Goal: Task Accomplishment & Management: Use online tool/utility

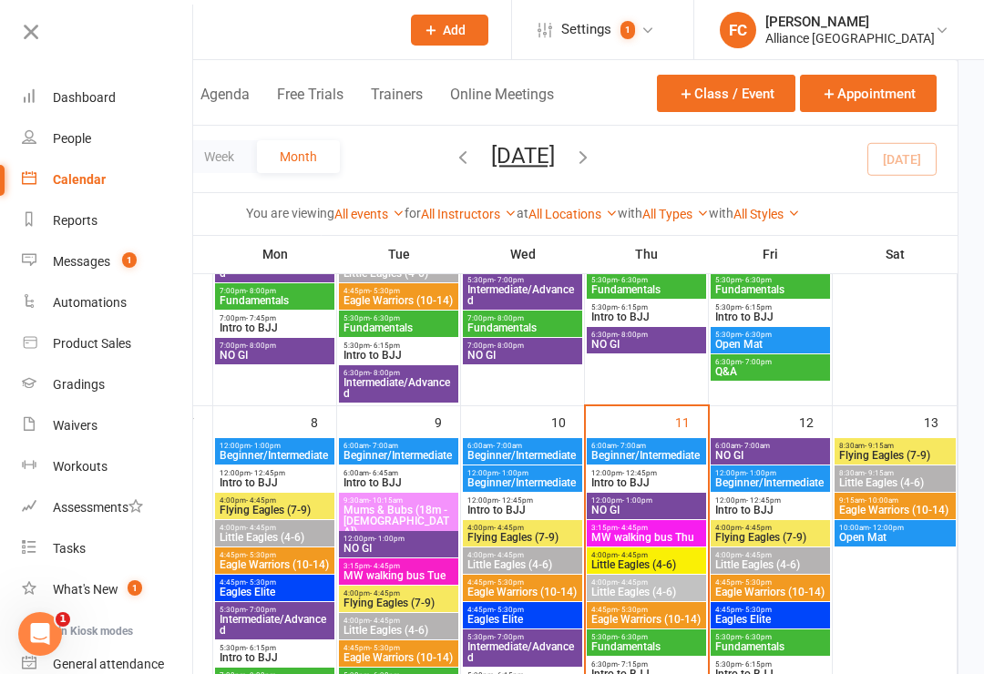
click at [64, 102] on div "Dashboard" at bounding box center [84, 97] width 63 height 15
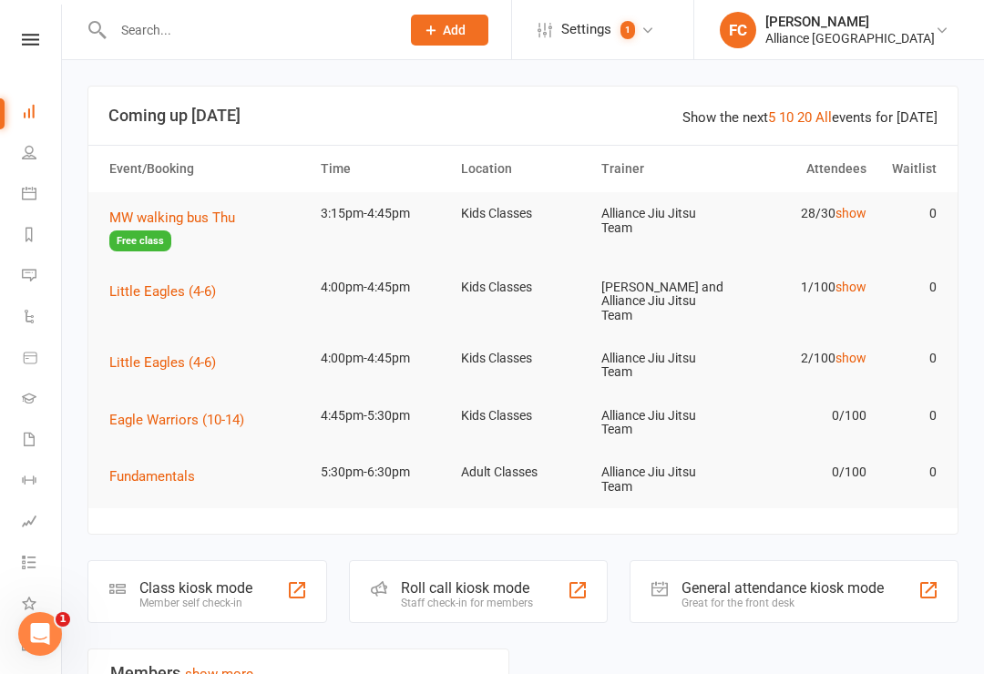
click at [29, 68] on div "Clubworx" at bounding box center [30, 63] width 61 height 59
click at [32, 55] on div "Clubworx" at bounding box center [30, 63] width 61 height 59
click at [27, 40] on icon at bounding box center [30, 40] width 17 height 12
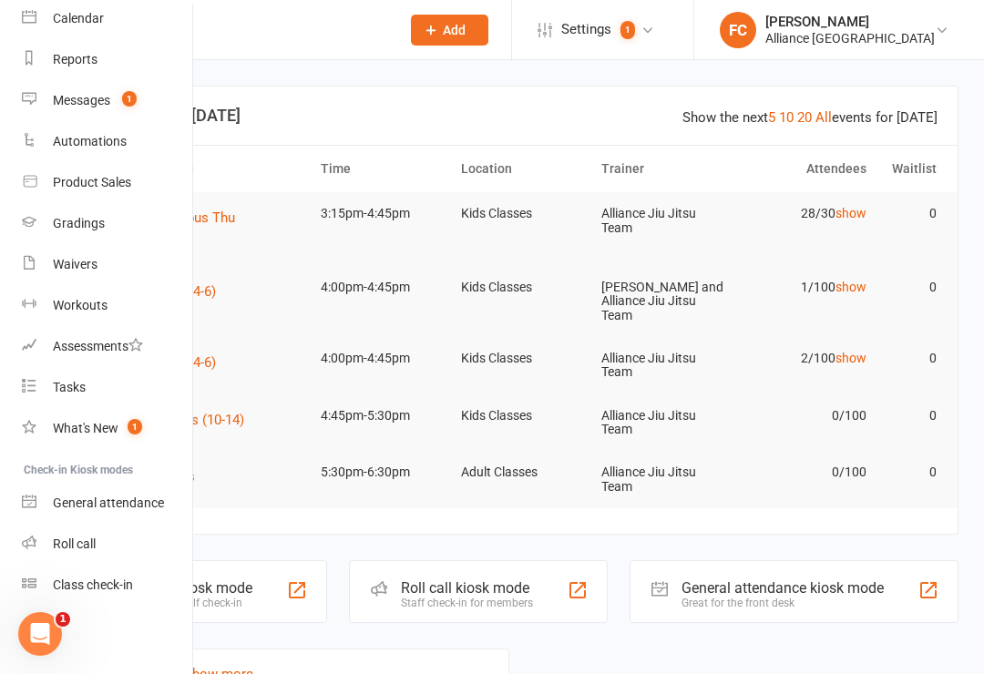
scroll to position [161, 0]
click at [72, 496] on div "General attendance" at bounding box center [108, 503] width 111 height 15
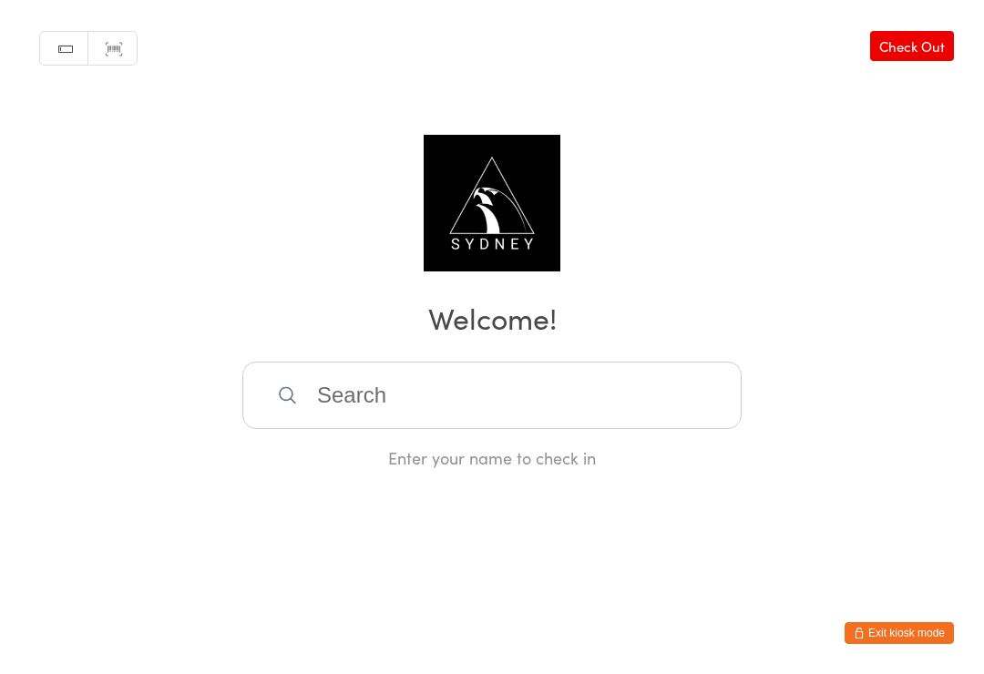
click at [333, 396] on input "search" at bounding box center [491, 395] width 499 height 67
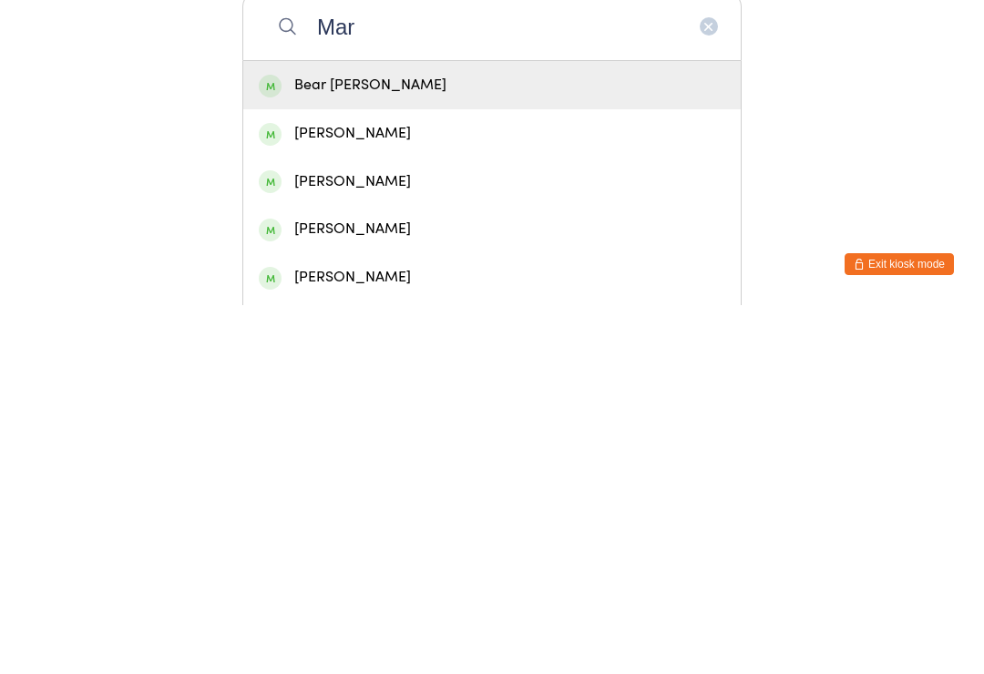
type input "Mar"
click at [315, 538] on div "Markus Dextegen" at bounding box center [492, 550] width 466 height 25
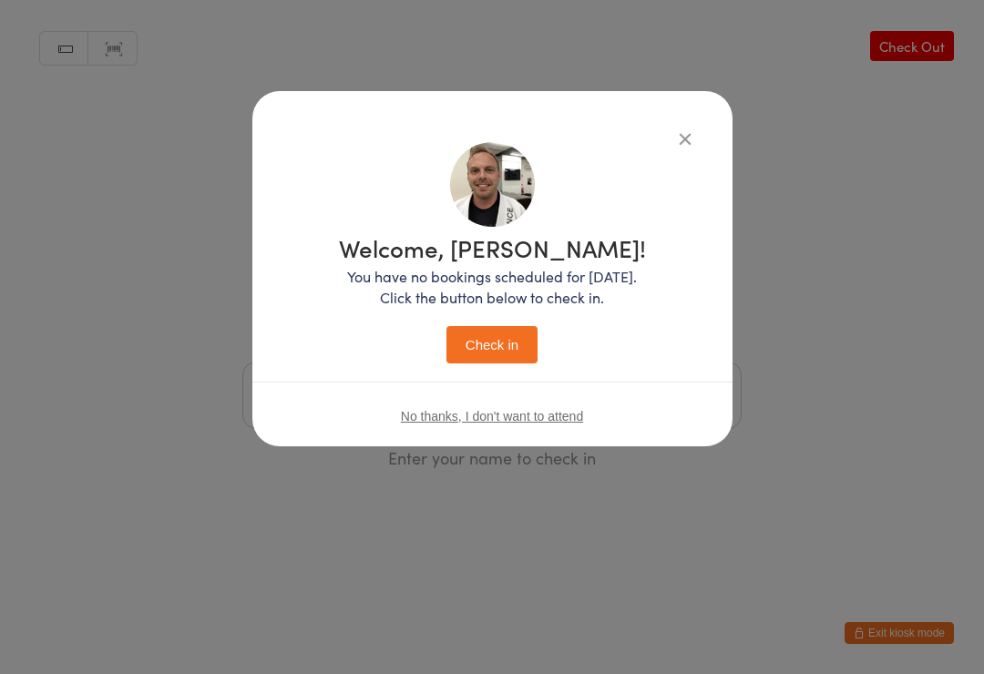
click at [481, 335] on button "Check in" at bounding box center [491, 344] width 91 height 37
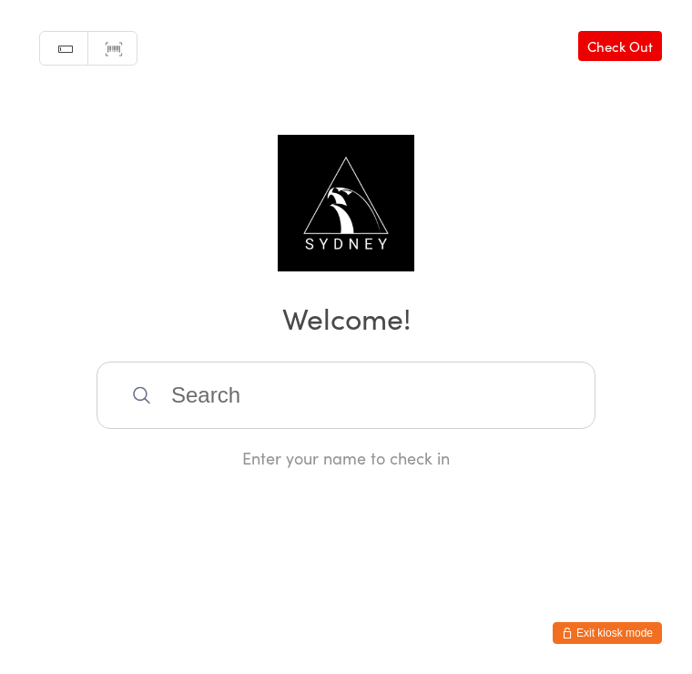
click at [73, 214] on div "Manual search Scanner input Check Out Welcome! Enter your name to check in" at bounding box center [346, 234] width 692 height 469
click at [562, 631] on icon "button" at bounding box center [567, 633] width 11 height 11
